Goal: Book appointment/travel/reservation

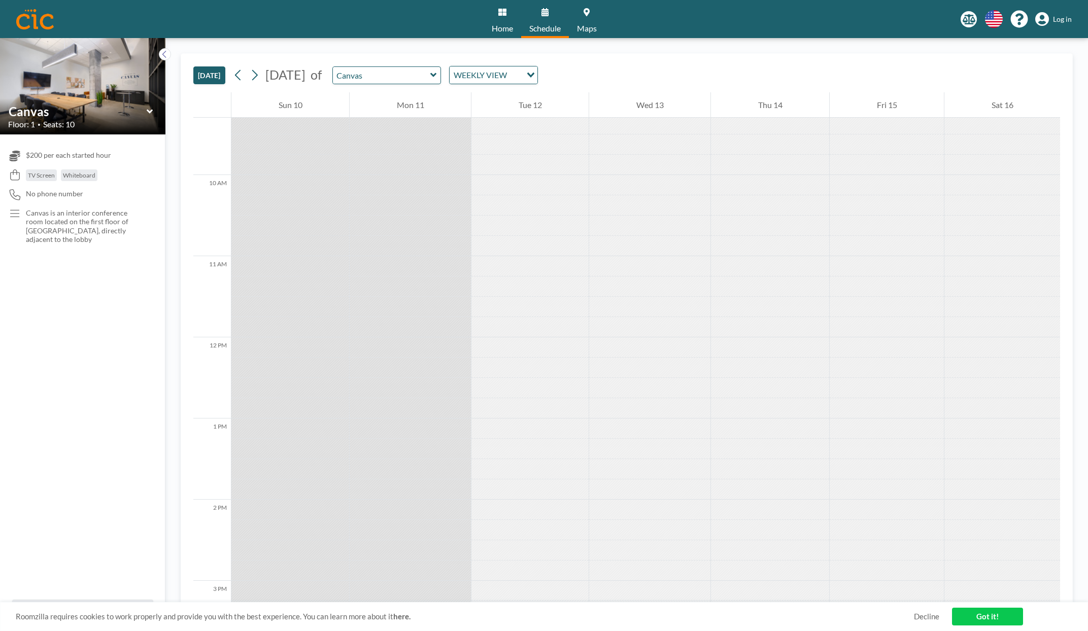
scroll to position [1347, 0]
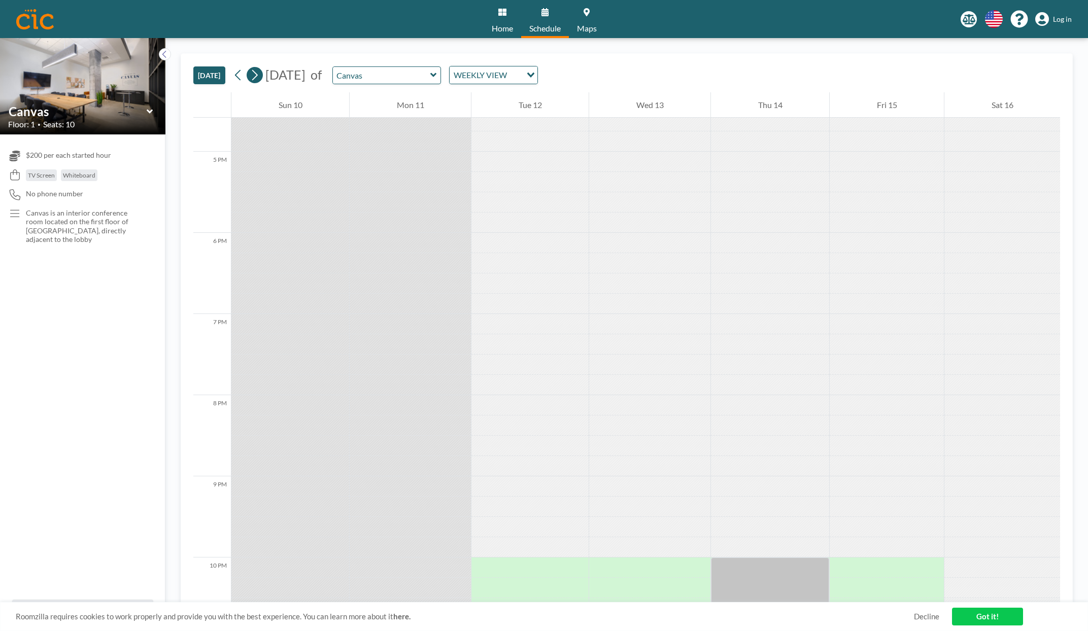
click at [255, 77] on icon at bounding box center [255, 75] width 10 height 15
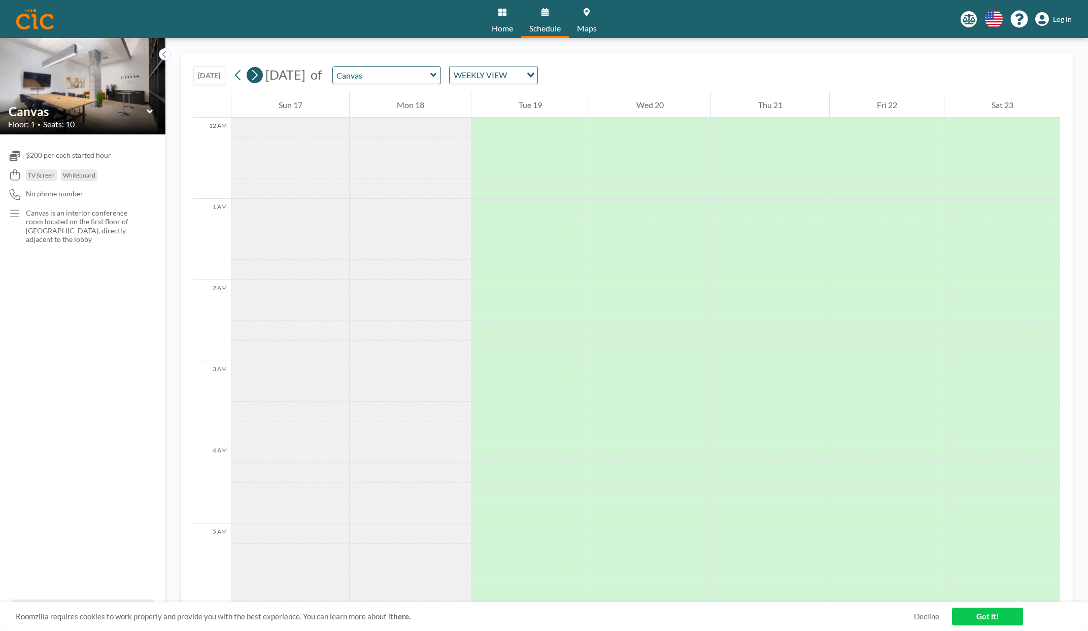
scroll to position [106, 0]
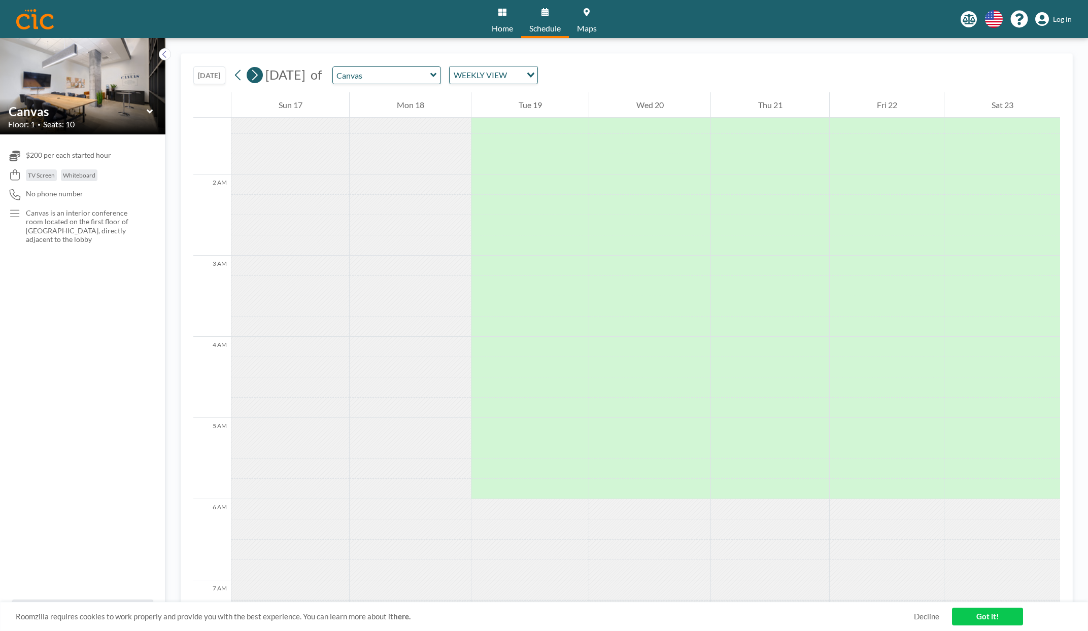
click at [255, 77] on icon at bounding box center [255, 75] width 10 height 15
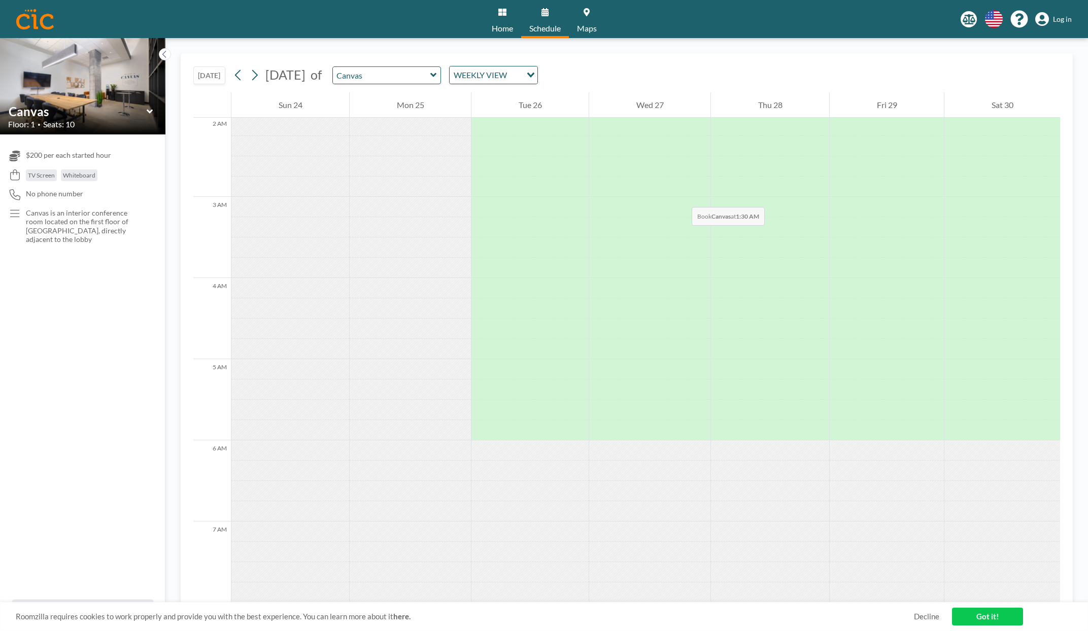
scroll to position [169, 0]
click at [259, 69] on icon at bounding box center [255, 75] width 10 height 15
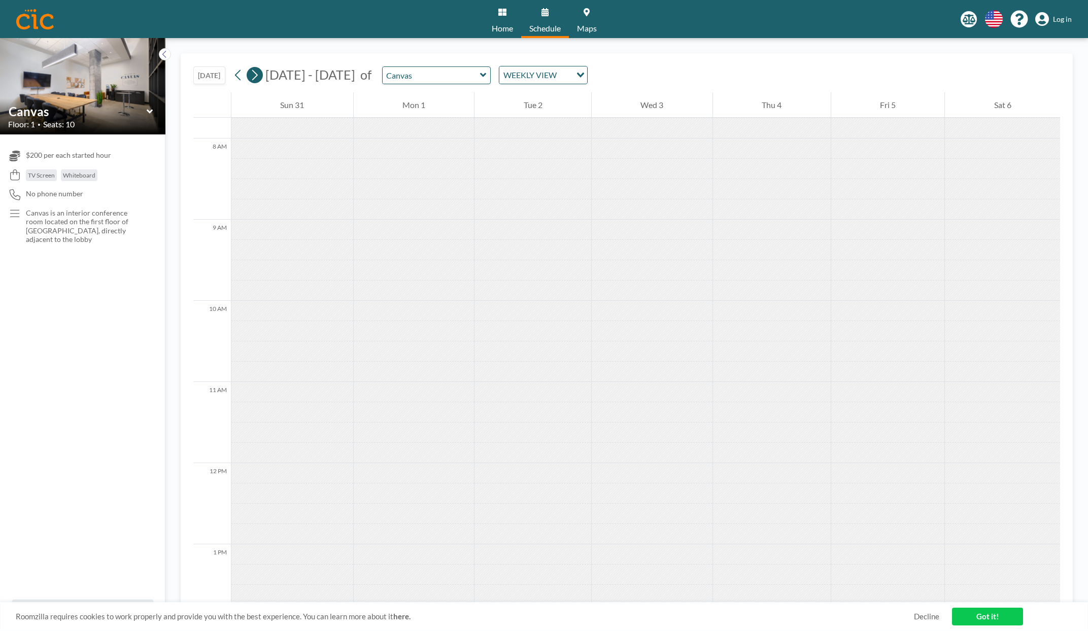
click at [259, 69] on icon at bounding box center [255, 75] width 10 height 15
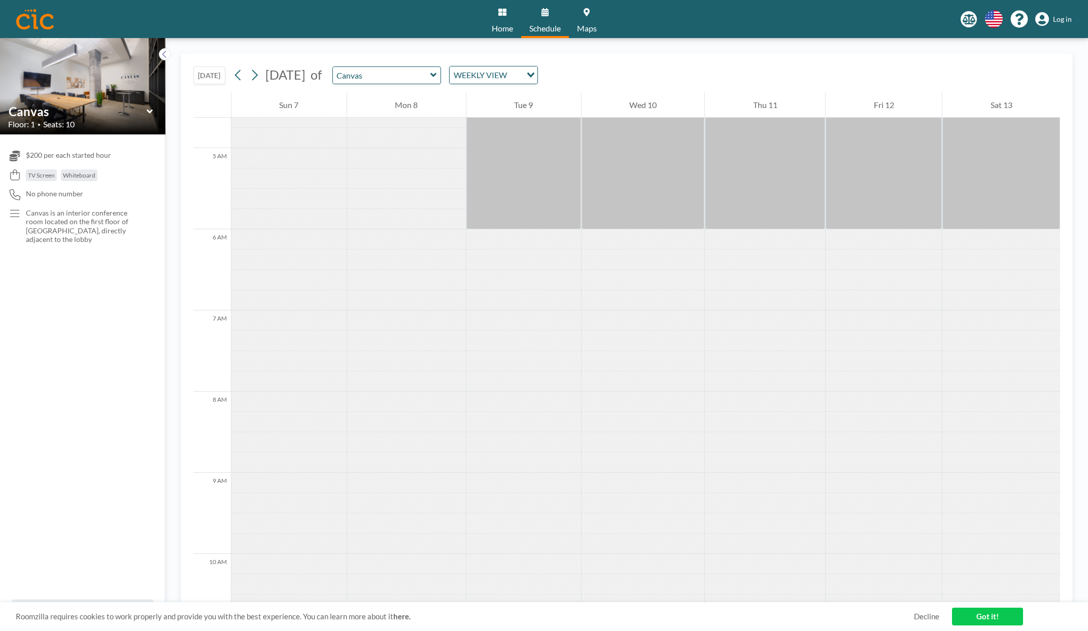
scroll to position [968, 0]
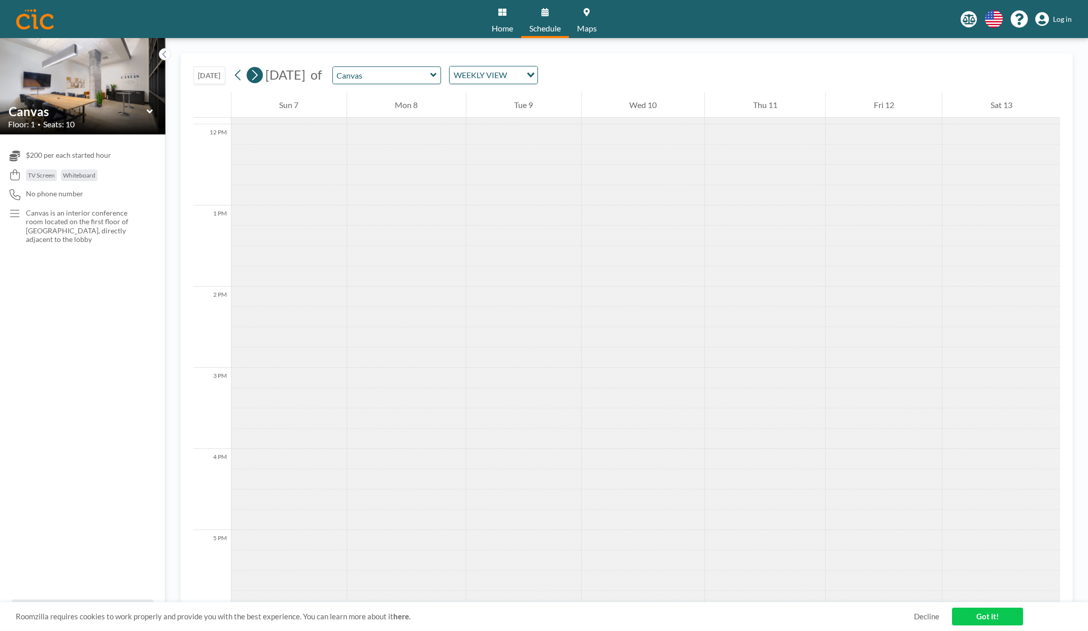
click at [259, 71] on icon at bounding box center [255, 75] width 10 height 15
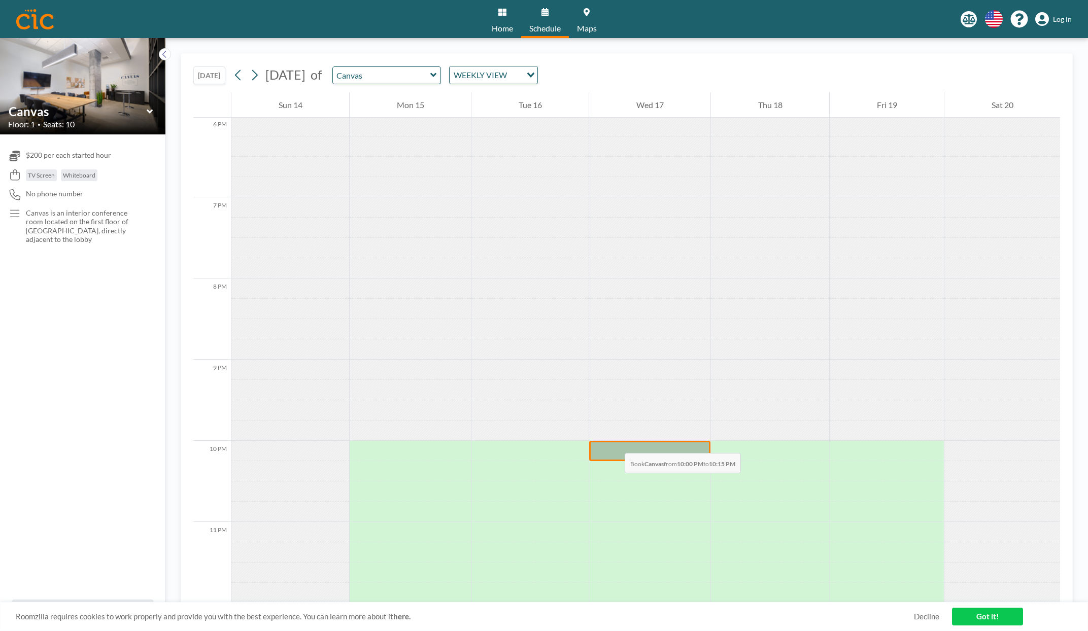
click at [615, 443] on div at bounding box center [649, 451] width 121 height 20
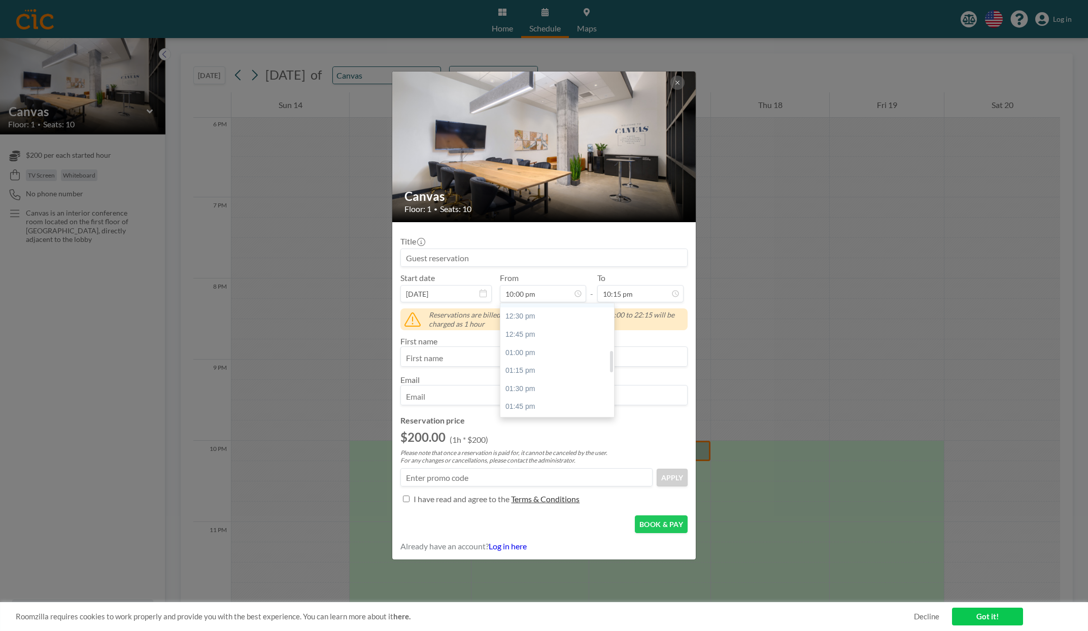
scroll to position [254, 0]
click at [532, 345] on div "01:00 pm" at bounding box center [559, 348] width 119 height 18
type input "01:00 pm"
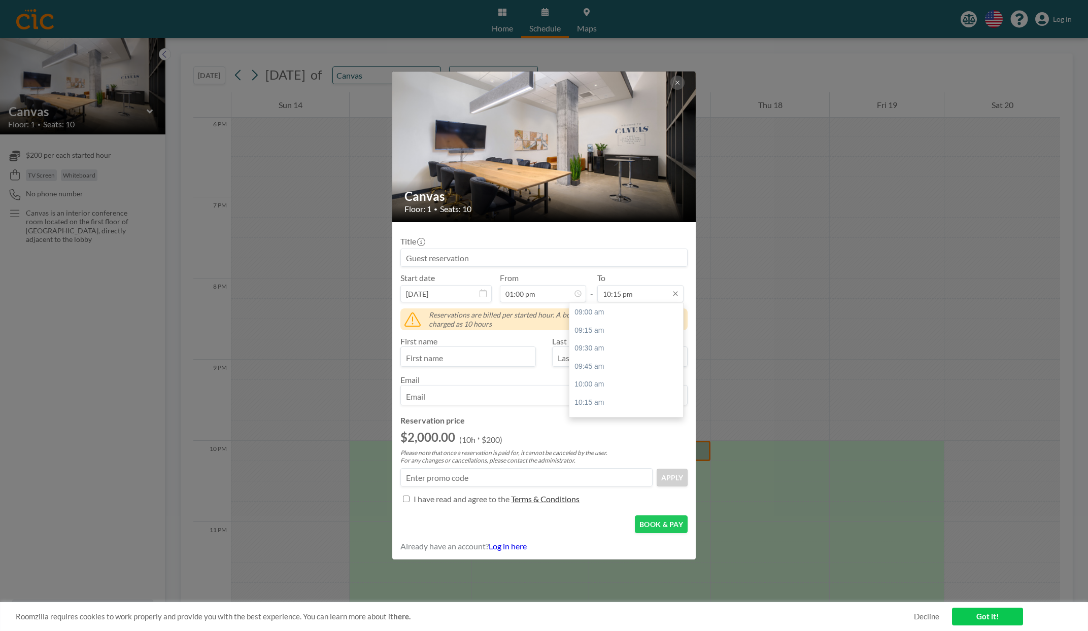
click at [653, 293] on input "10:15 pm" at bounding box center [640, 293] width 86 height 17
click at [613, 409] on div "05:00 pm" at bounding box center [629, 408] width 119 height 18
type input "05:00 pm"
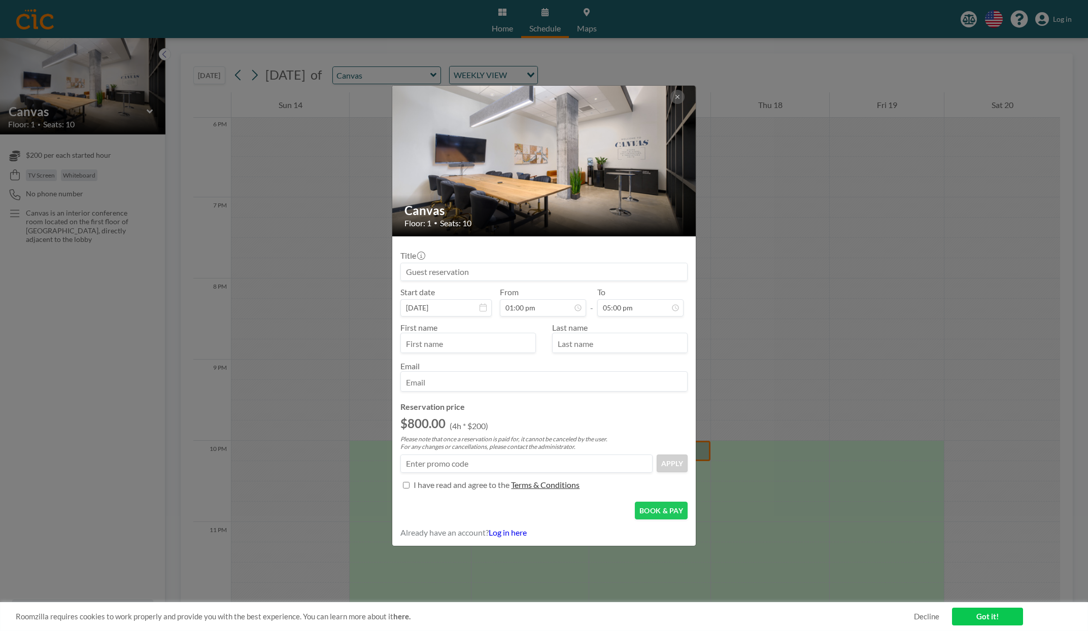
click at [786, 380] on div "Canvas Floor: 1 • Seats: 10 Title Start date [DATE] From 01:00 pm - To 05:00 pm…" at bounding box center [544, 315] width 1088 height 631
